Goal: Information Seeking & Learning: Understand process/instructions

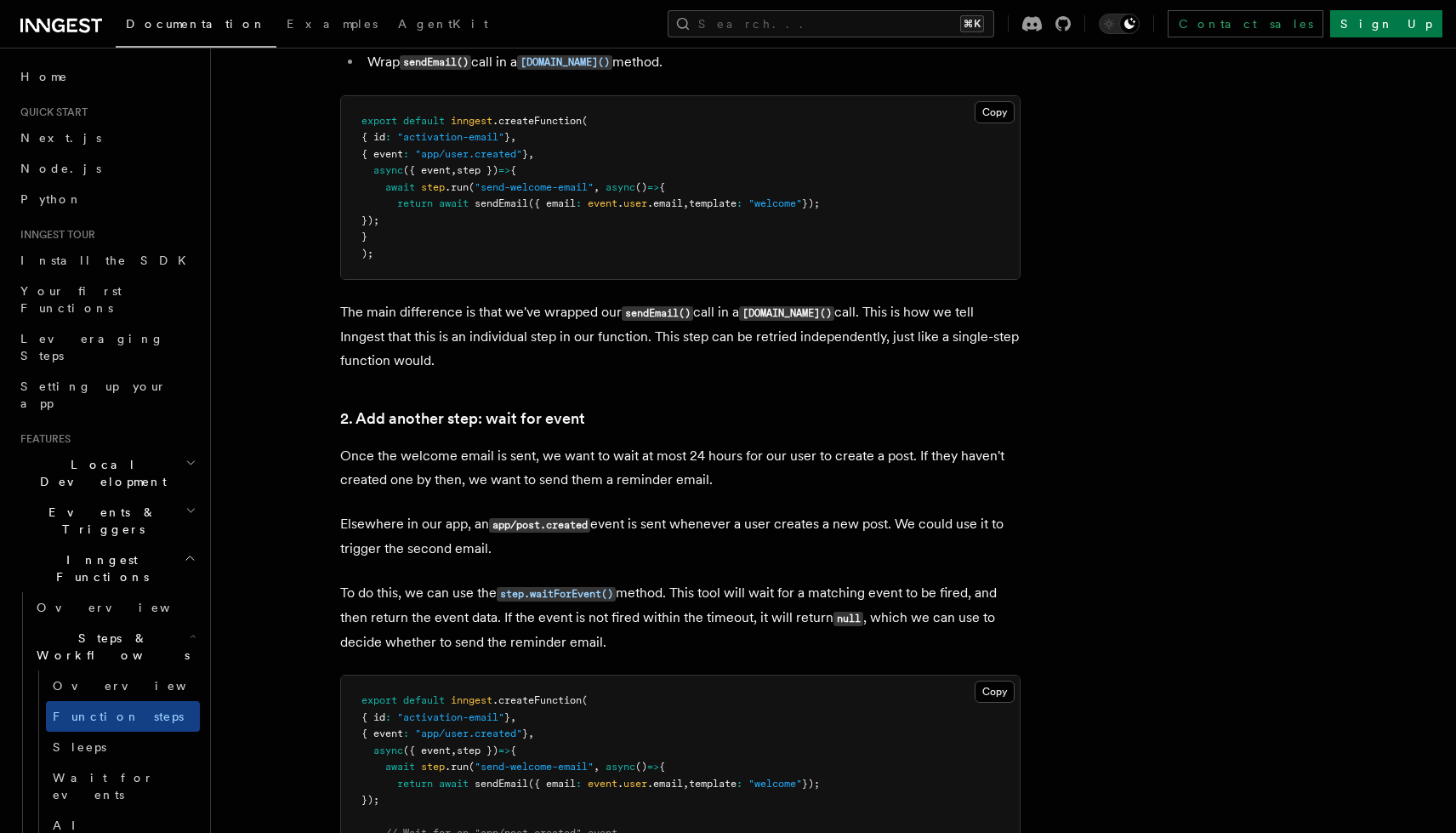
click at [741, 306] on p "The main difference is that we've wrapped our sendEmail() call in a [DOMAIN_NAM…" at bounding box center [681, 336] width 681 height 72
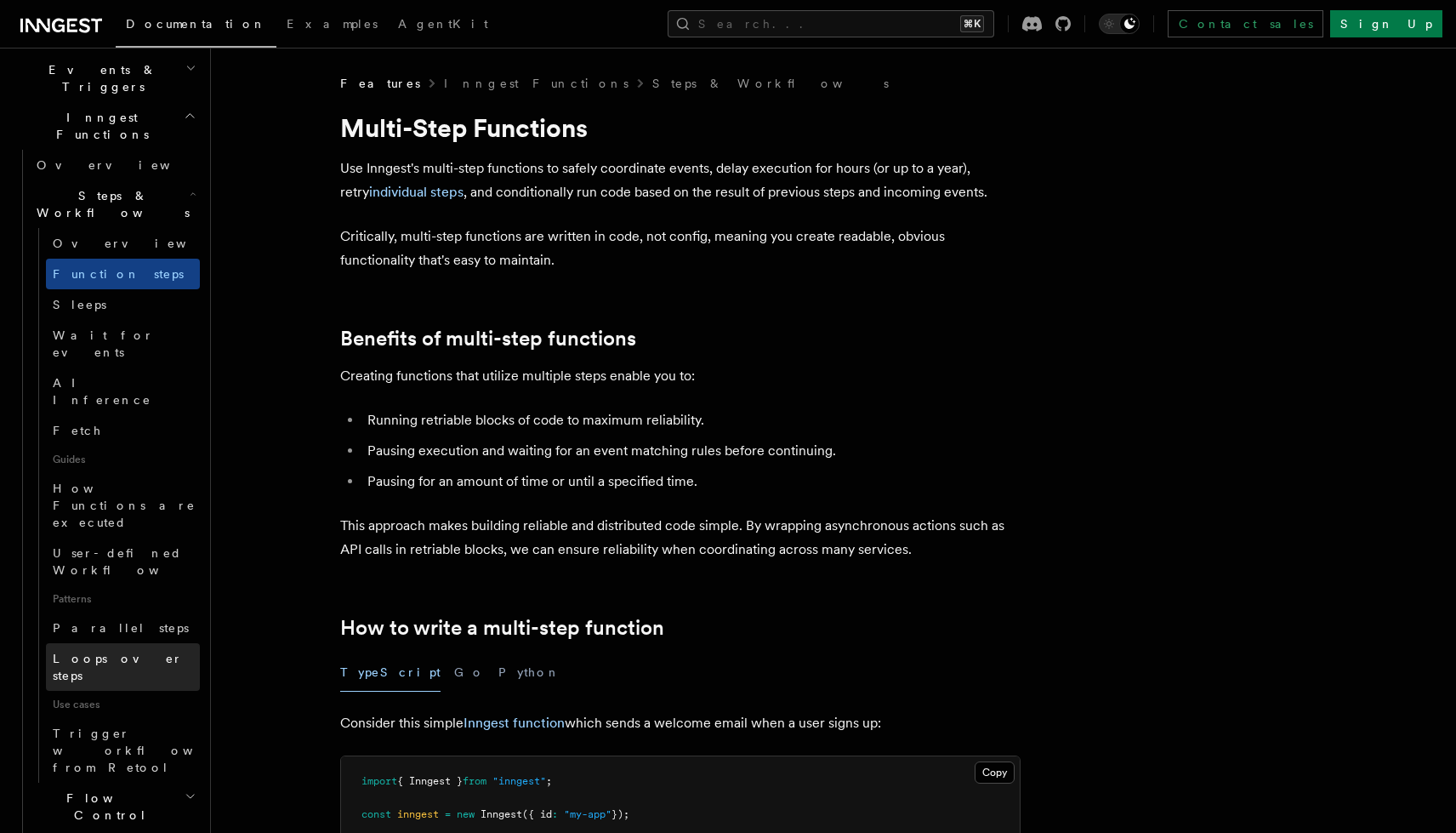
click at [139, 643] on link "Loops over steps" at bounding box center [122, 667] width 154 height 47
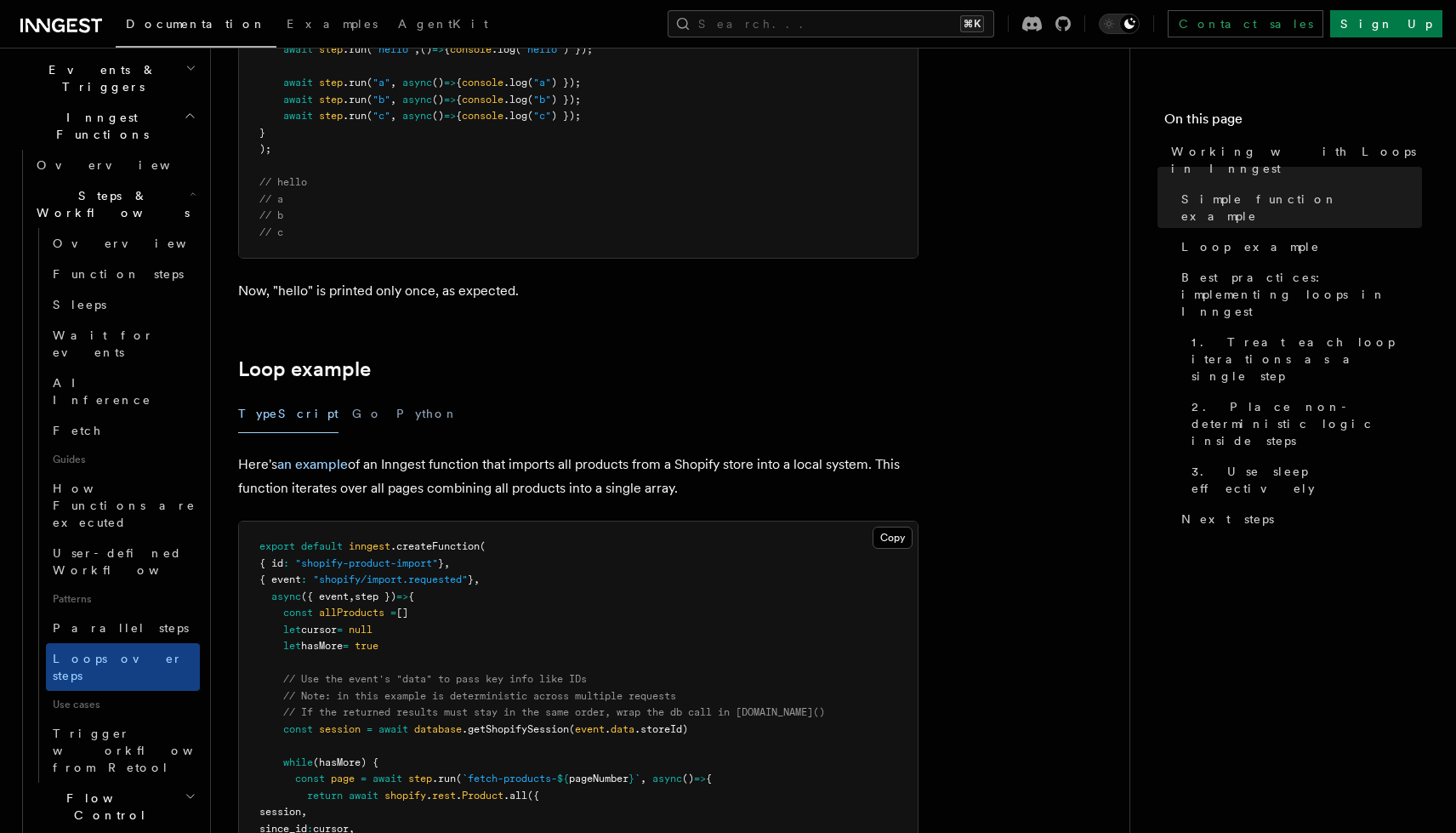
scroll to position [1671, 0]
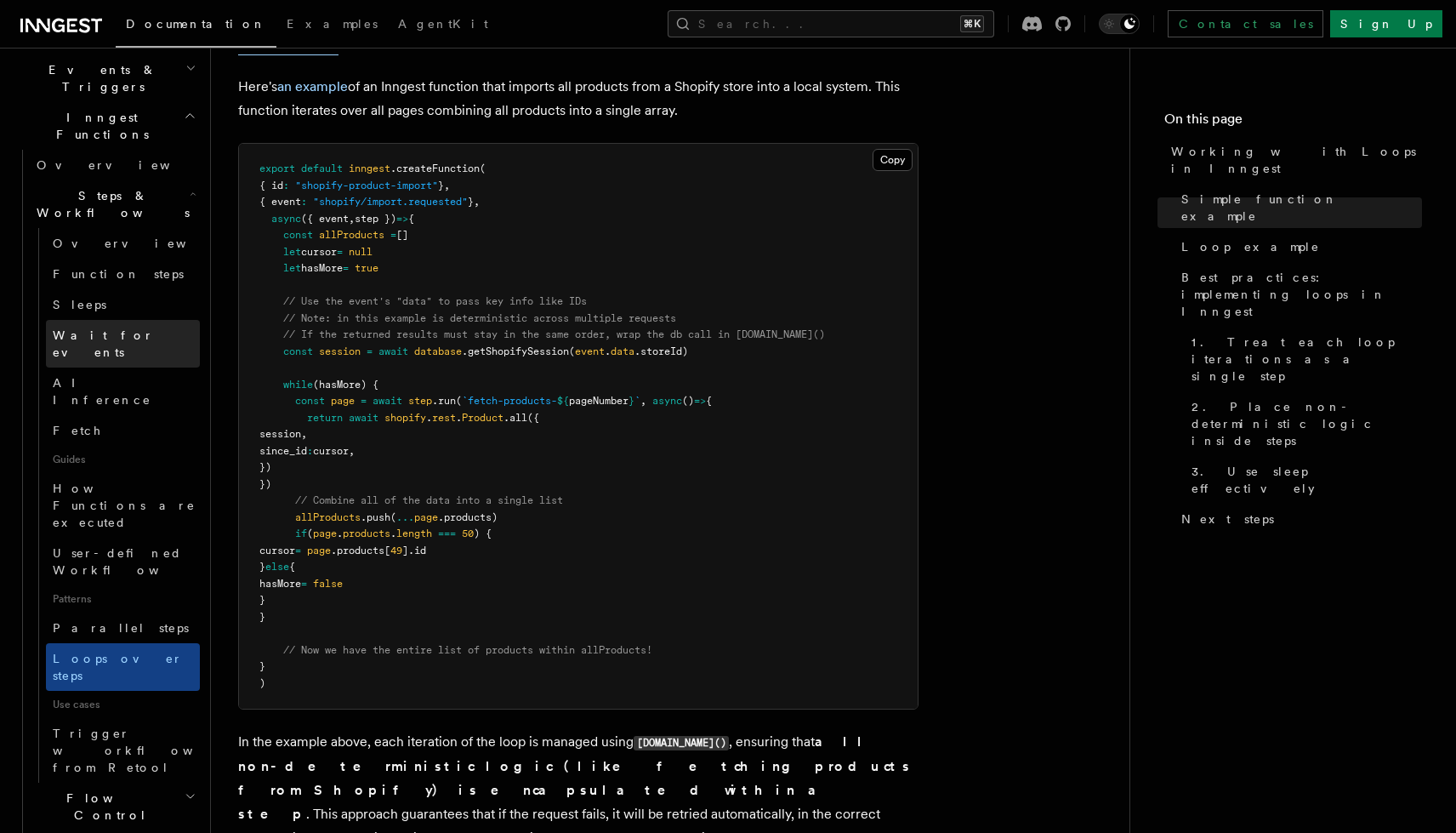
click at [104, 328] on span "Wait for events" at bounding box center [103, 343] width 101 height 31
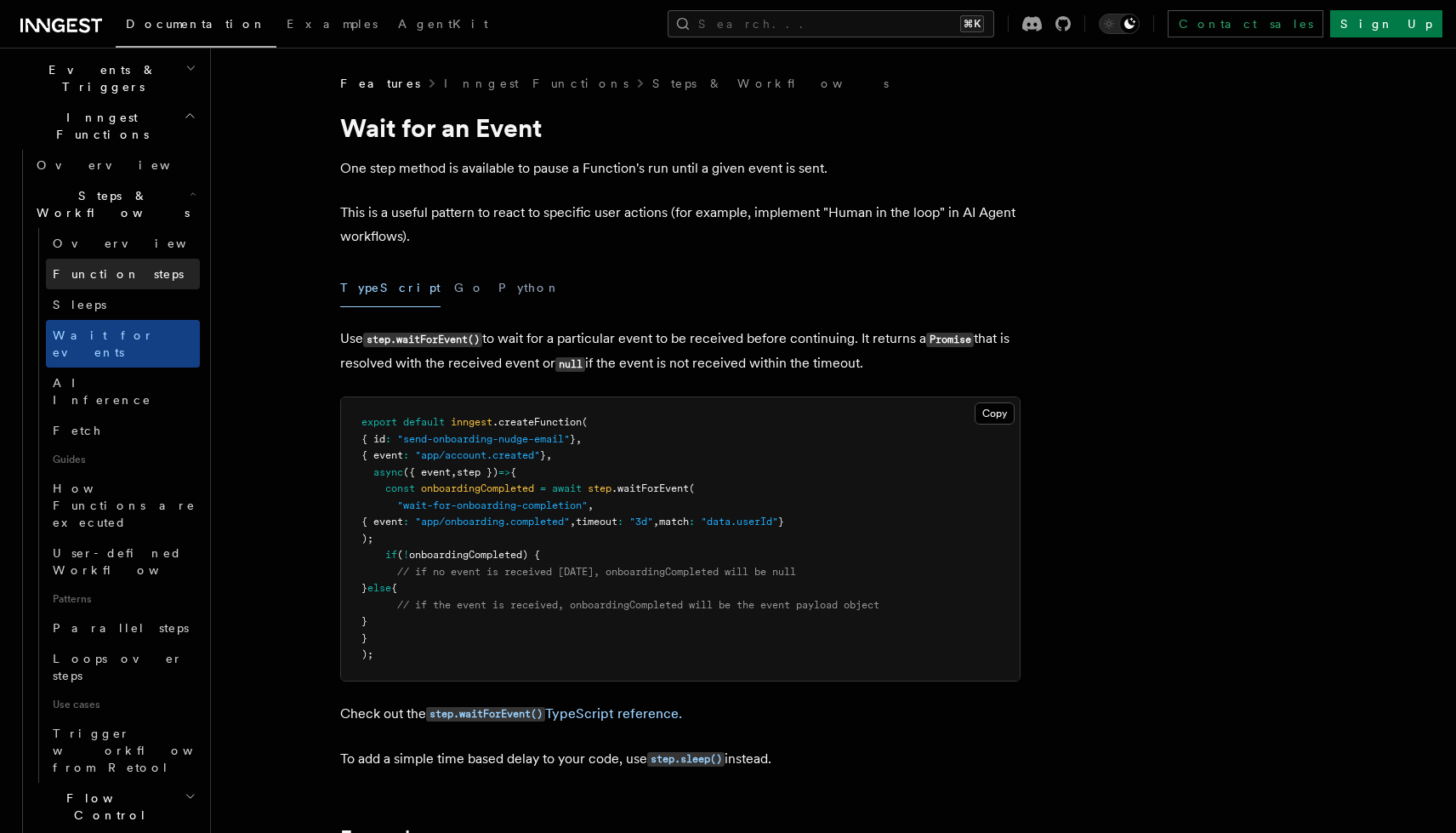
click at [128, 259] on link "Function steps" at bounding box center [122, 274] width 154 height 31
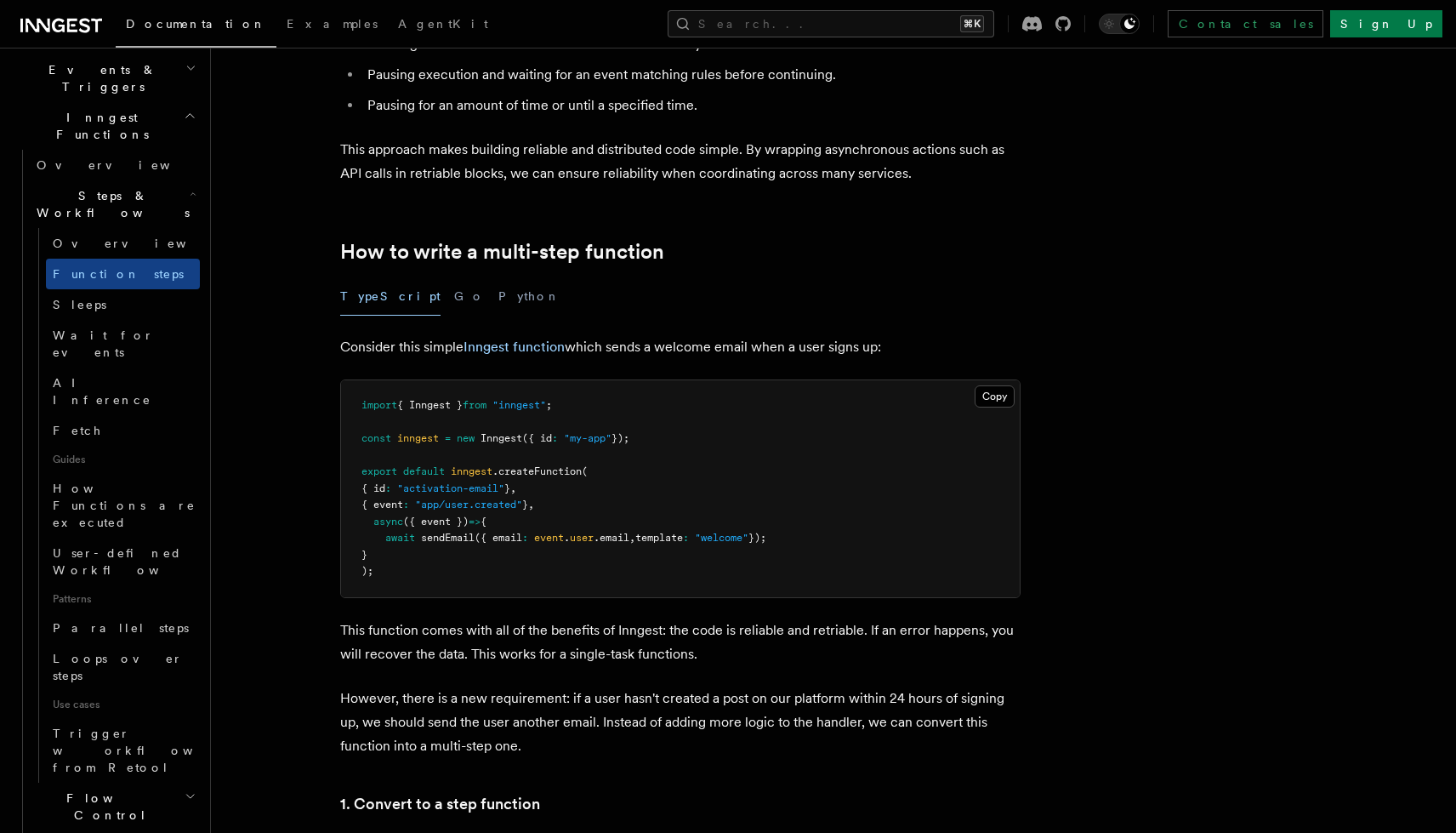
scroll to position [360, 0]
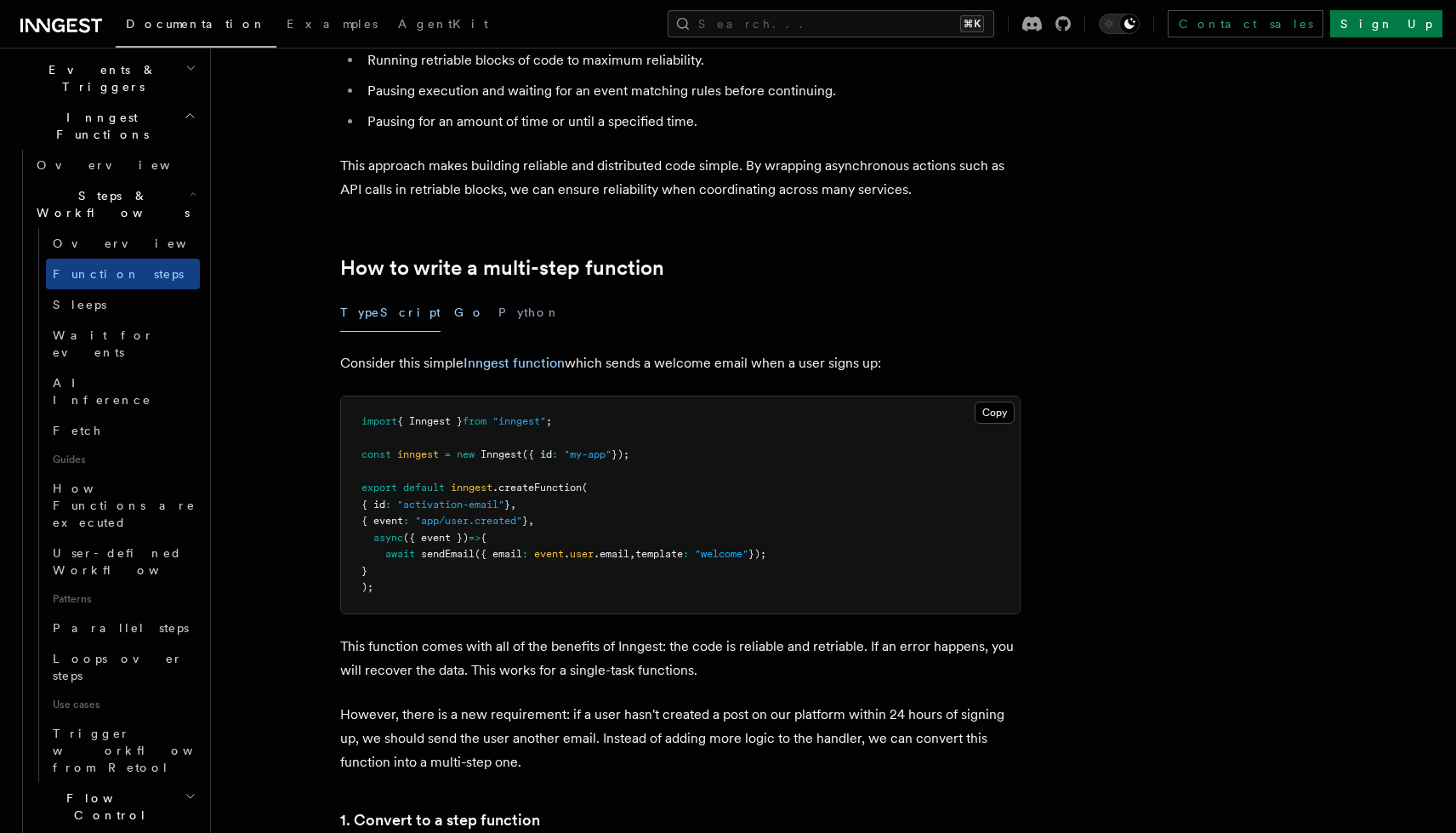
click at [455, 313] on button "Go" at bounding box center [470, 313] width 31 height 39
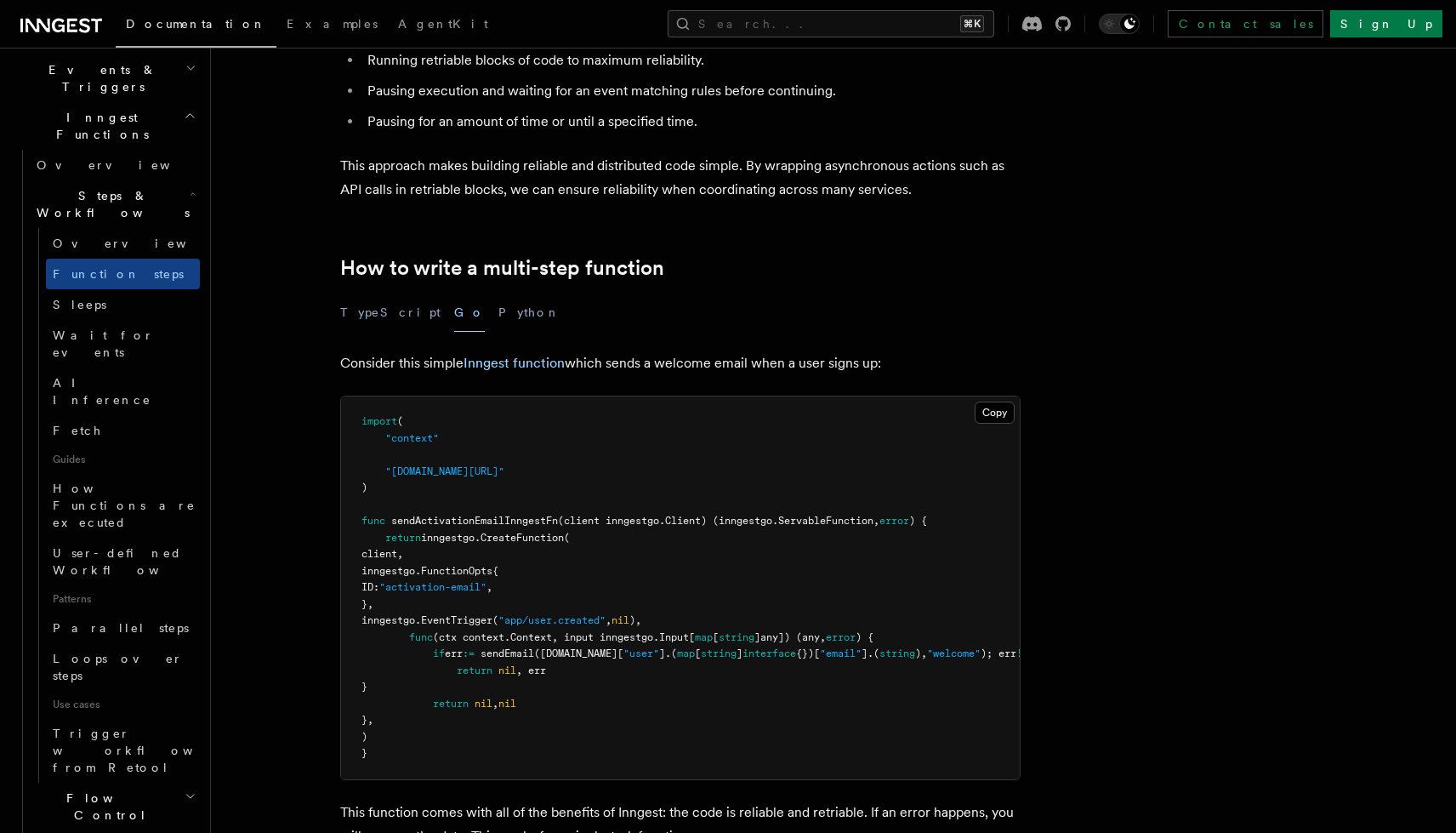
click at [516, 613] on pre "import ( "context" "[DOMAIN_NAME][URL]" ) func sendActivationEmailInngestFn (cl…" at bounding box center [681, 588] width 679 height 383
click at [504, 562] on pre "import ( "context" "[DOMAIN_NAME][URL]" ) func sendActivationEmailInngestFn (cl…" at bounding box center [681, 588] width 679 height 383
click at [499, 566] on span "inngestgo.FunctionOpts{" at bounding box center [430, 571] width 137 height 12
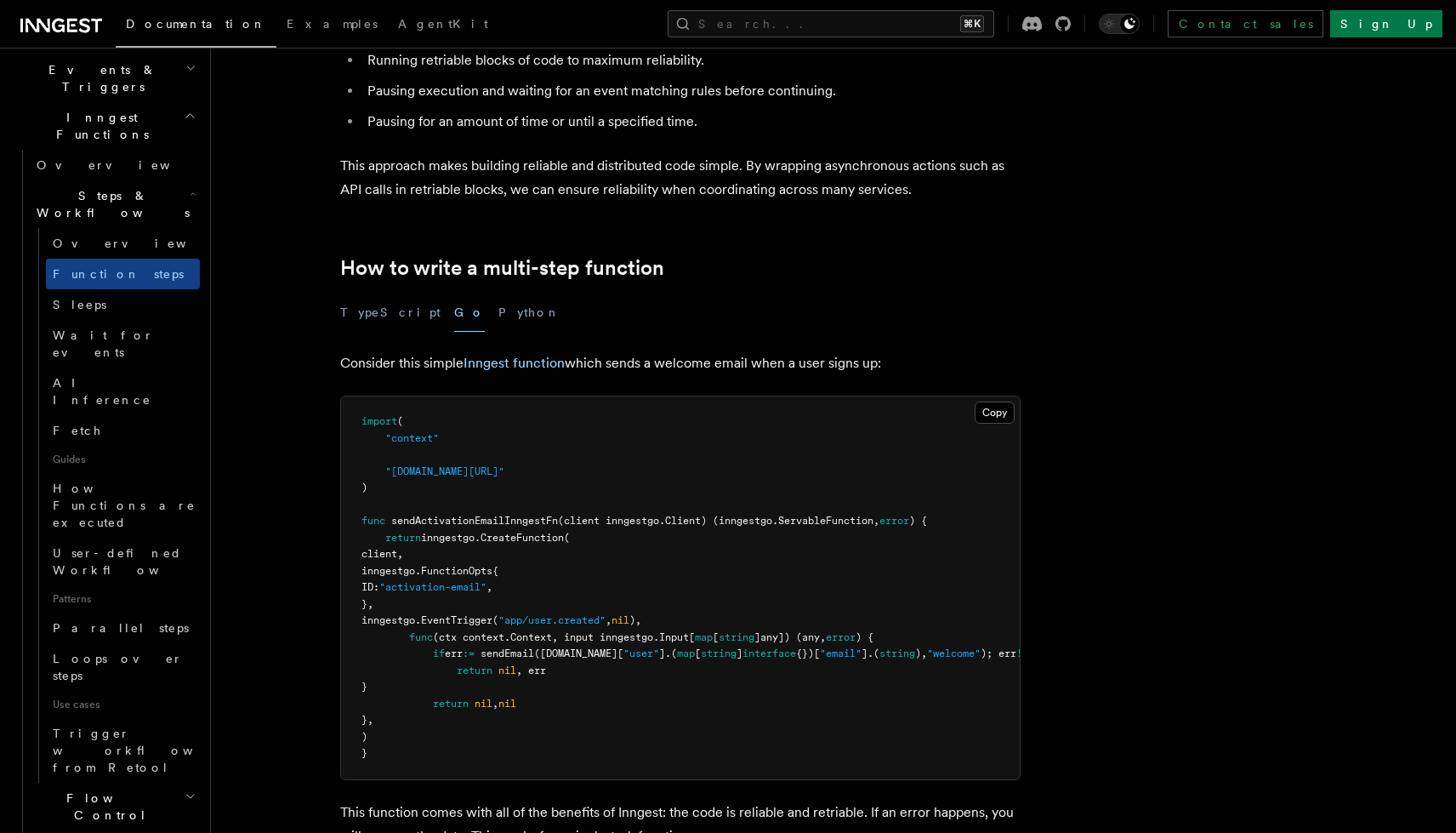
click at [499, 566] on span "inngestgo.FunctionOpts{" at bounding box center [430, 571] width 137 height 12
click at [629, 552] on pre "import ( "context" "[DOMAIN_NAME][URL]" ) func sendActivationEmailInngestFn (cl…" at bounding box center [681, 588] width 679 height 383
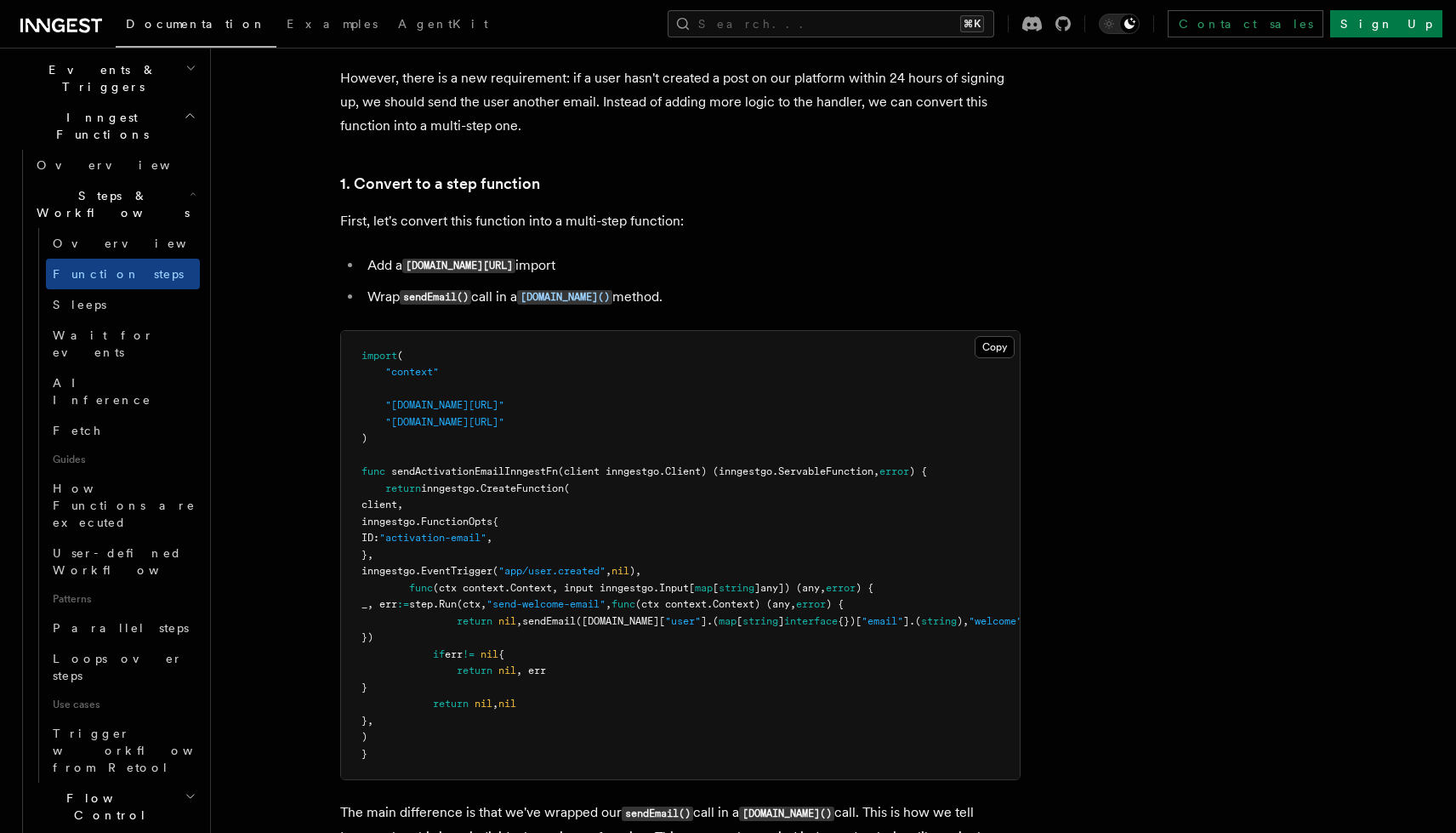
scroll to position [1436, 0]
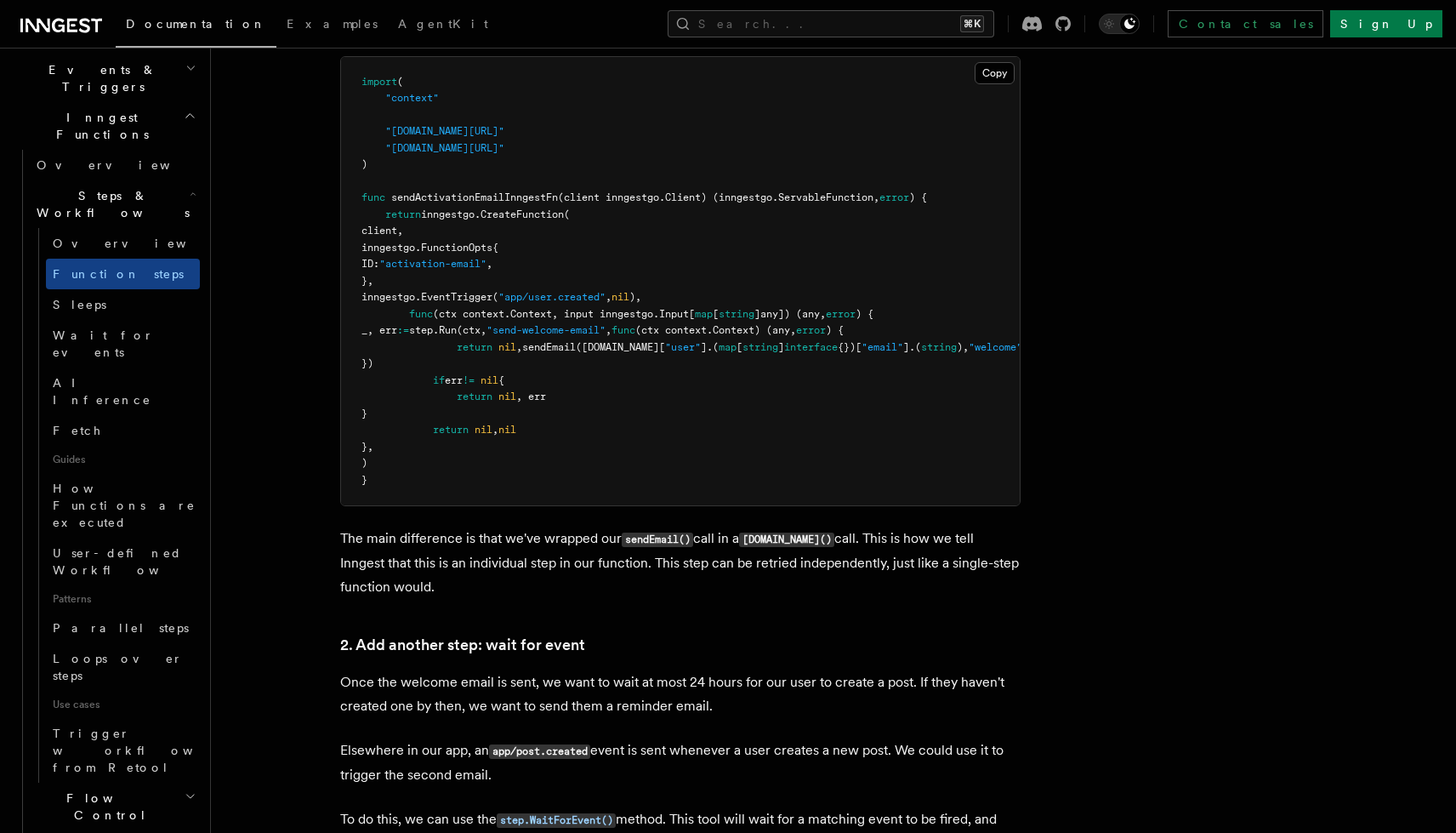
click at [456, 331] on span "Run" at bounding box center [448, 331] width 18 height 12
drag, startPoint x: 498, startPoint y: 334, endPoint x: 545, endPoint y: 334, distance: 47.0
click at [545, 334] on span "_, err := step. Run (ctx, "send-welcome-email" , func (ctx context.Context) (an…" at bounding box center [602, 331] width 482 height 12
copy span "step. Run"
